Goal: Task Accomplishment & Management: Manage account settings

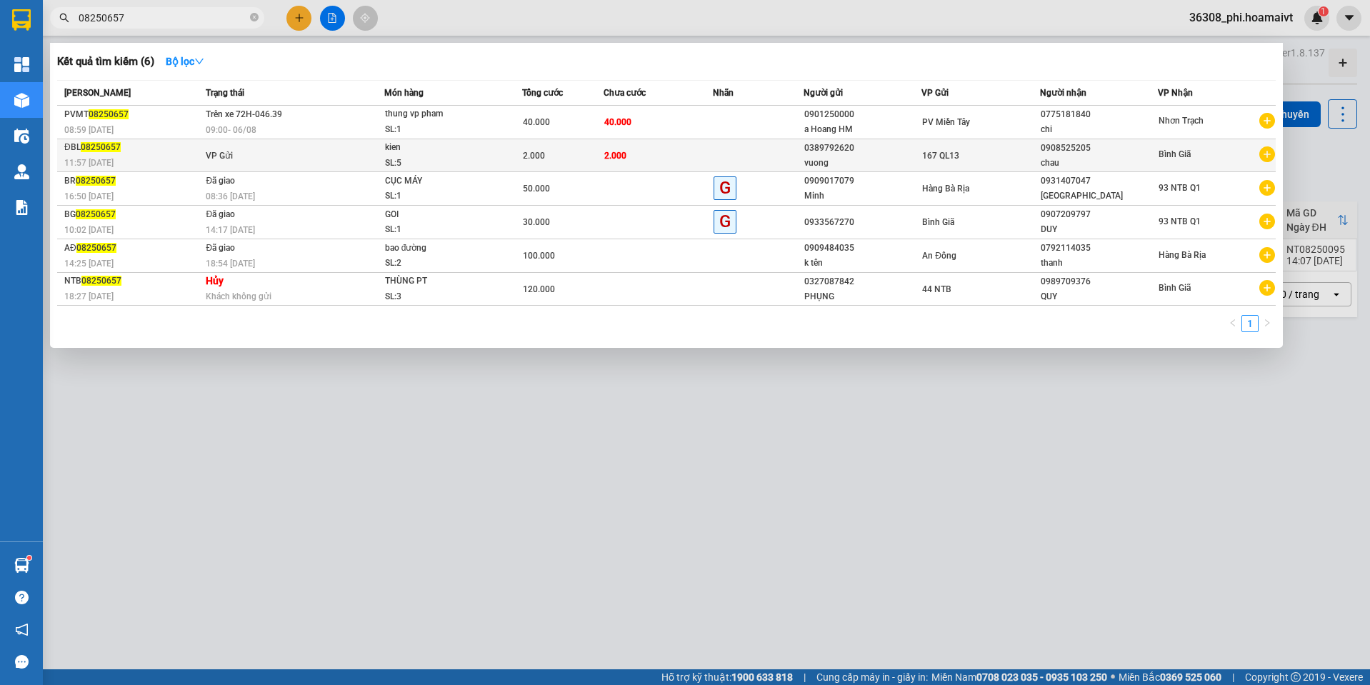
type input "08250657"
click at [149, 164] on div "11:57 [DATE]" at bounding box center [132, 163] width 137 height 16
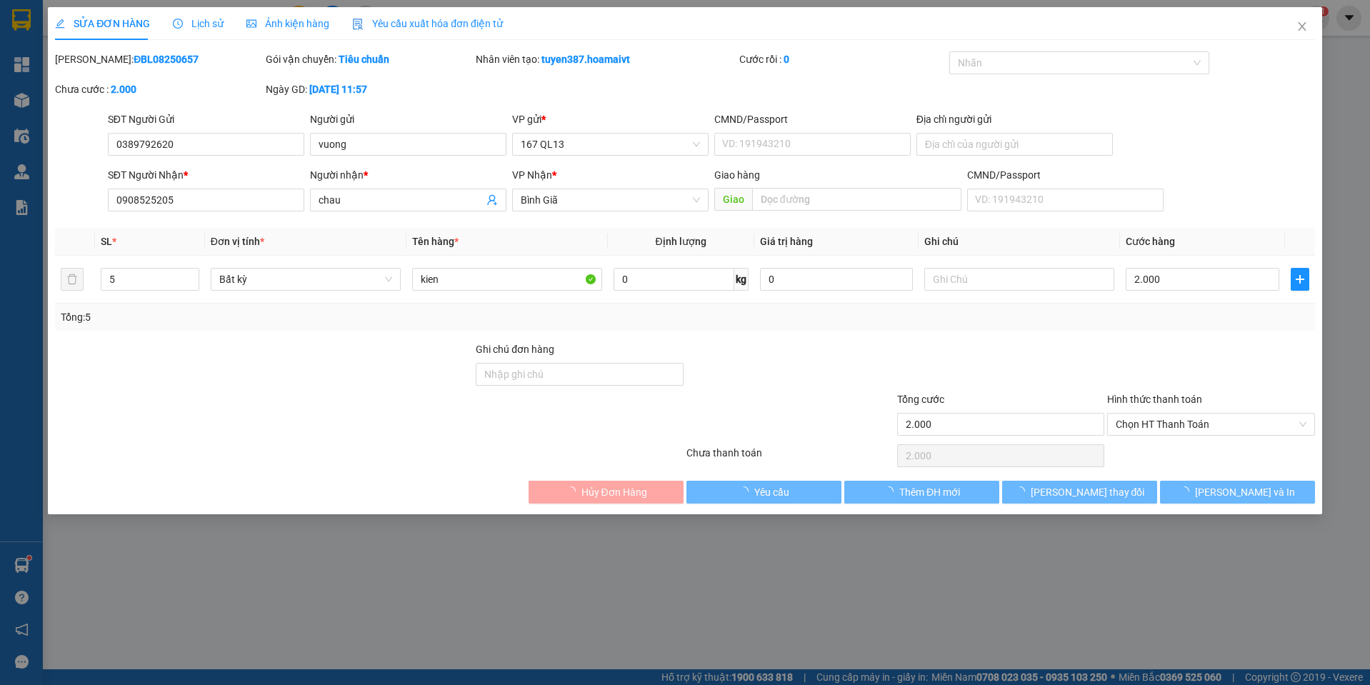
type input "0389792620"
type input "vuong"
type input "0908525205"
type input "chau"
type input "2.000"
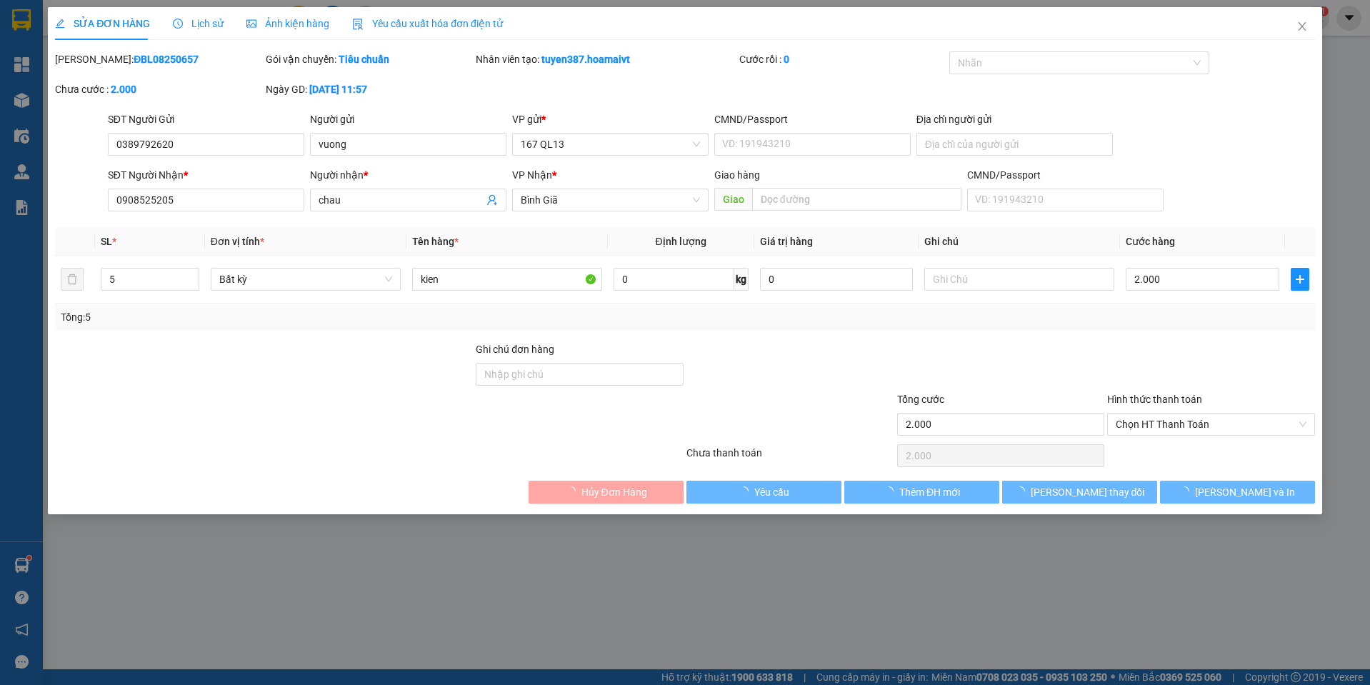
type input "2.000"
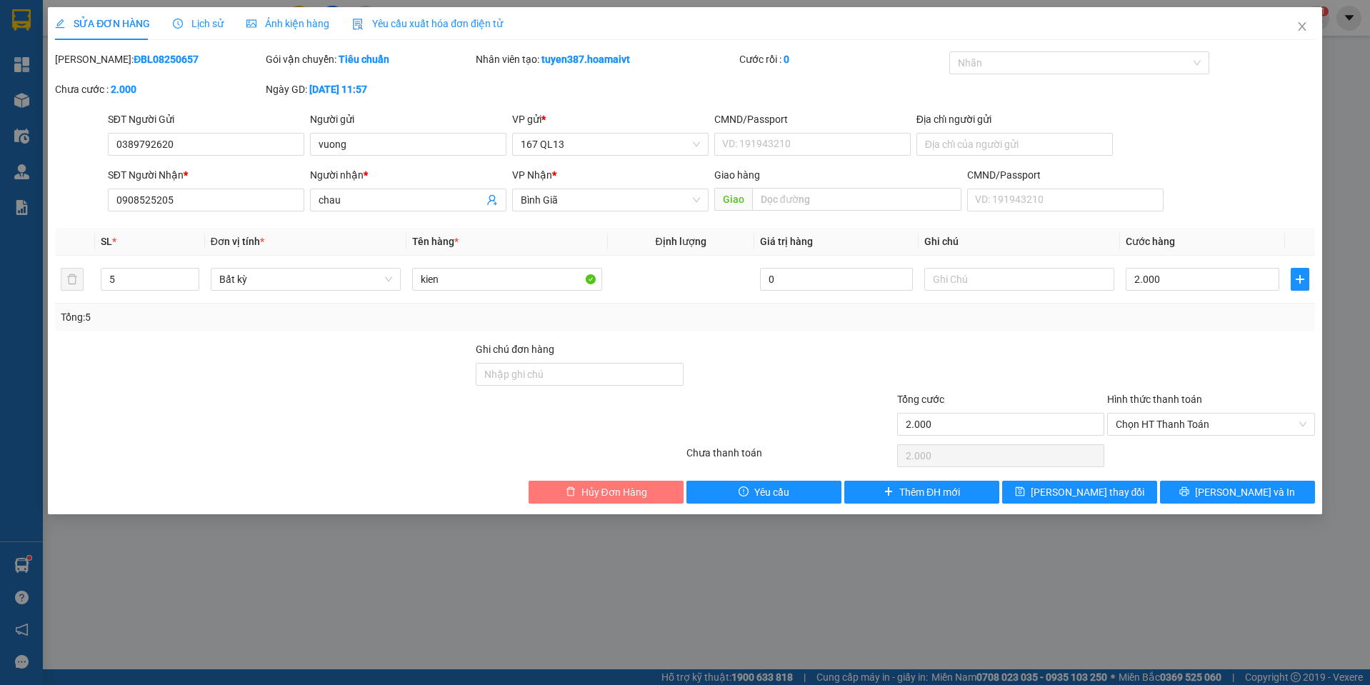
click at [601, 489] on span "Hủy Đơn Hàng" at bounding box center [614, 492] width 66 height 16
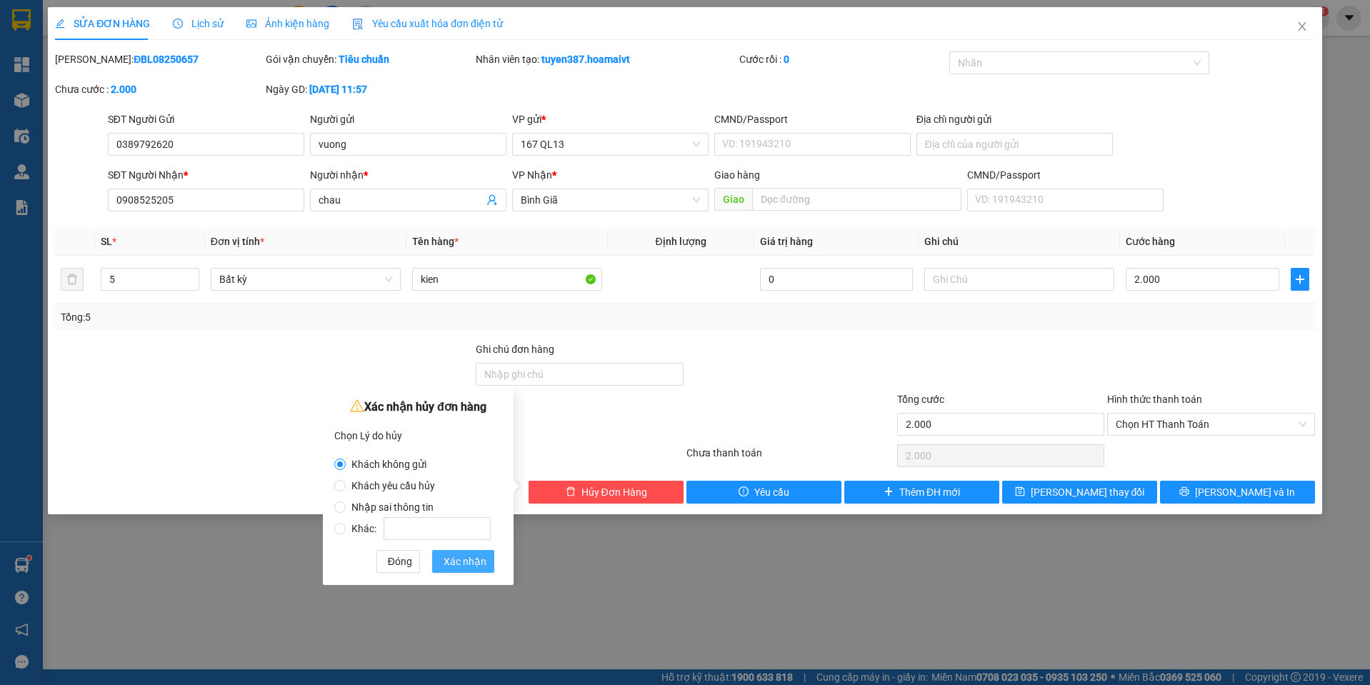
click at [477, 552] on button "Xác nhận" at bounding box center [463, 561] width 62 height 23
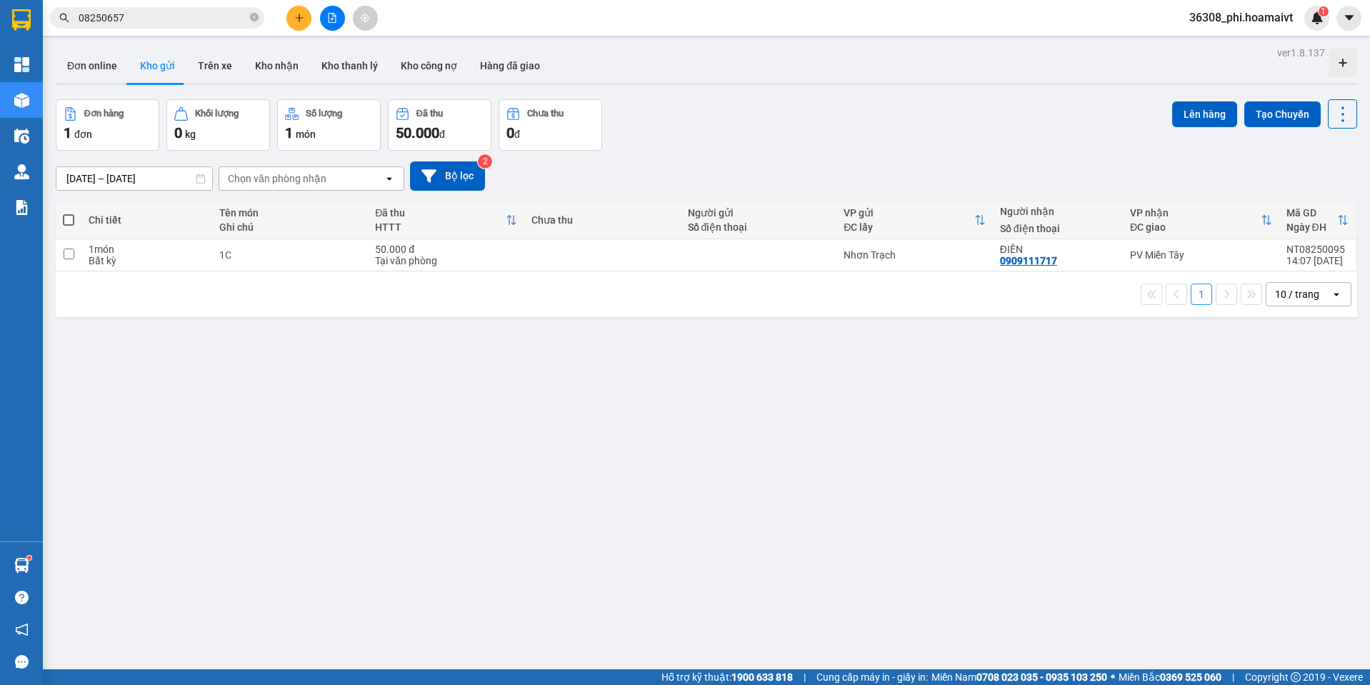
click at [530, 401] on div "ver 1.8.137 Đơn online Kho gửi Trên xe Kho nhận Kho thanh lý Kho công nợ Hàng đ…" at bounding box center [706, 385] width 1313 height 685
